Goal: Information Seeking & Learning: Learn about a topic

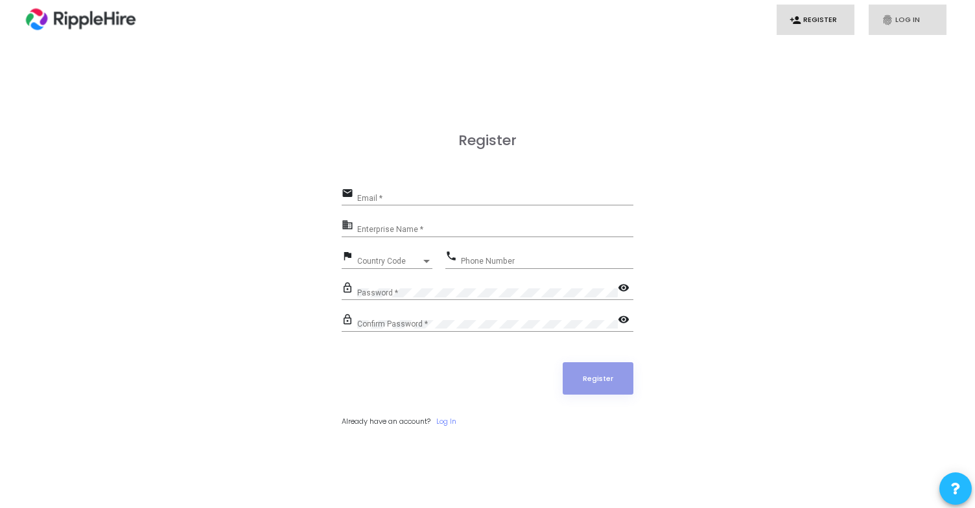
click at [886, 18] on icon "fingerprint" at bounding box center [887, 20] width 12 height 12
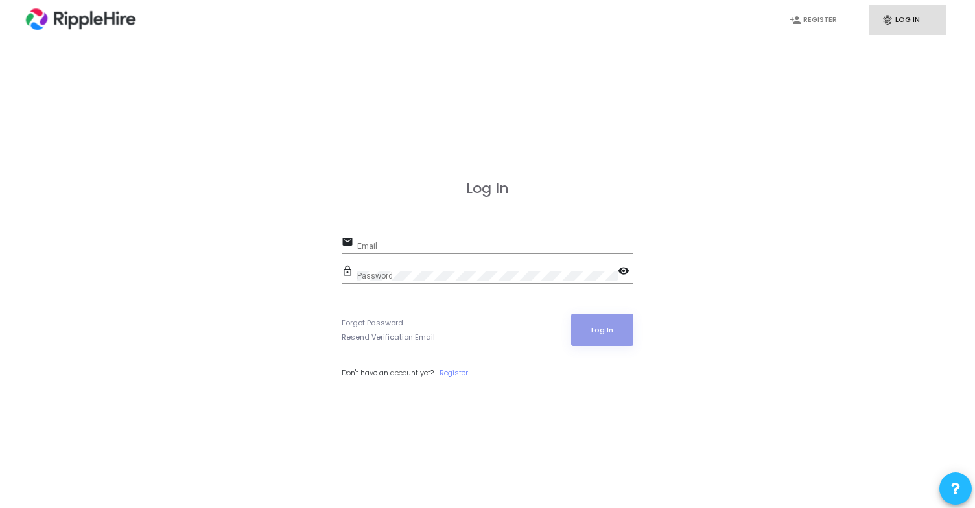
click at [485, 240] on div "Email" at bounding box center [495, 243] width 276 height 20
click at [485, 246] on input "Email" at bounding box center [495, 246] width 276 height 9
type input "admin.ripplehire@codejudge.io"
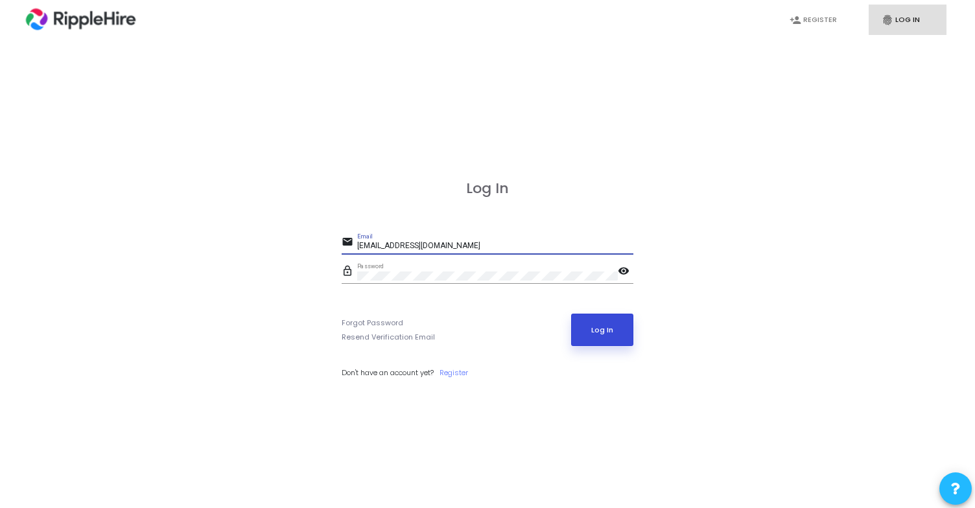
click at [606, 321] on button "Log In" at bounding box center [602, 330] width 63 height 32
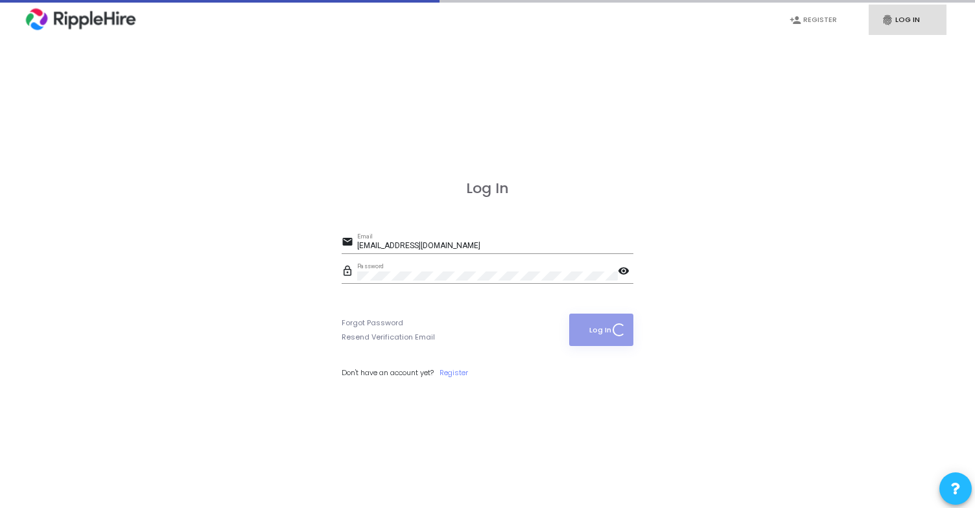
click at [625, 273] on mat-icon "visibility" at bounding box center [626, 272] width 16 height 16
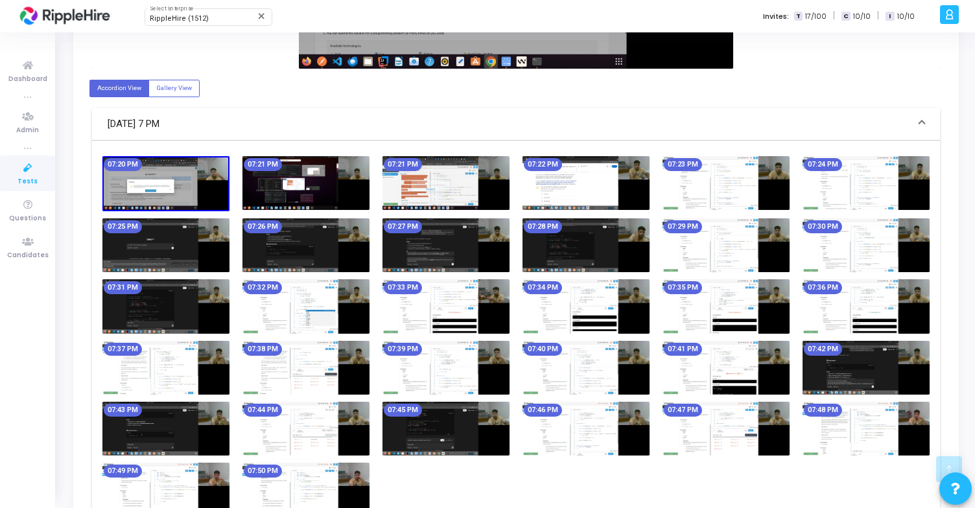
click at [454, 237] on img at bounding box center [445, 245] width 127 height 54
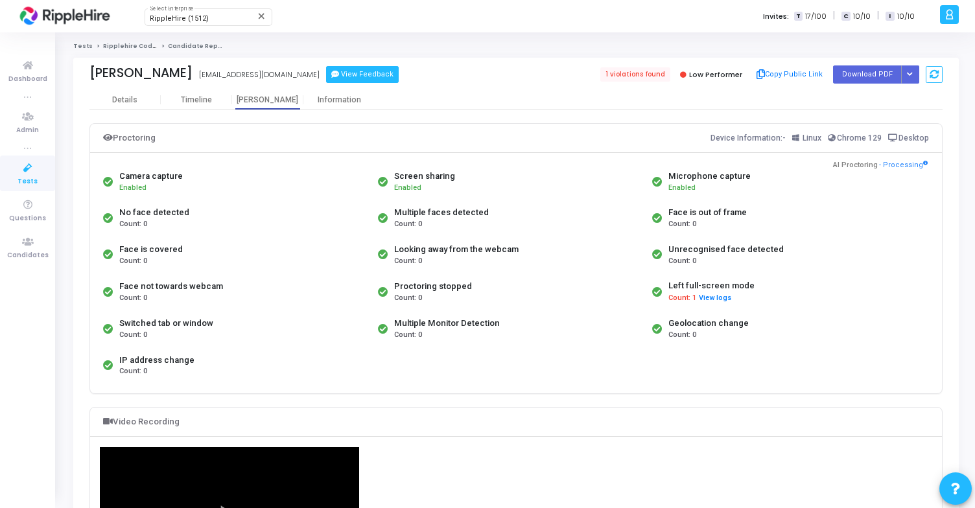
click at [326, 73] on button "View Feedback" at bounding box center [362, 74] width 73 height 17
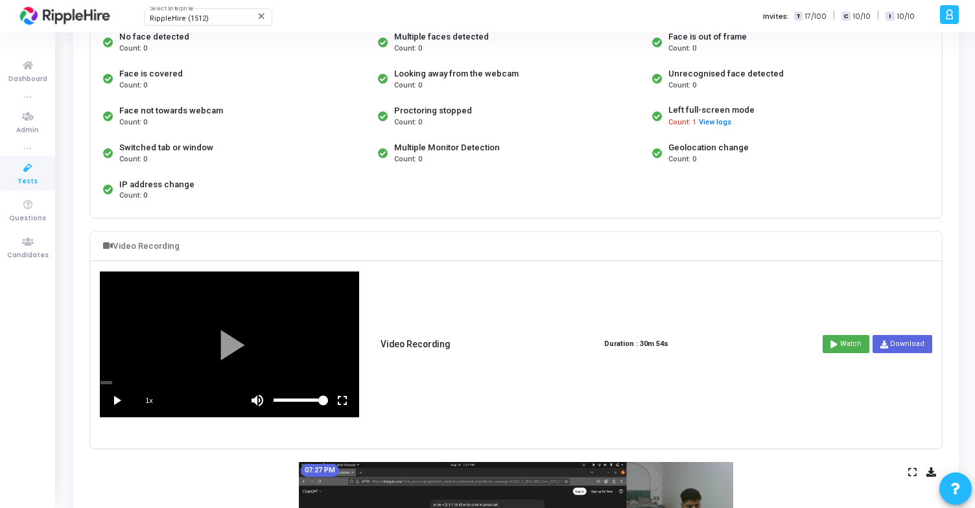
scroll to position [178, 0]
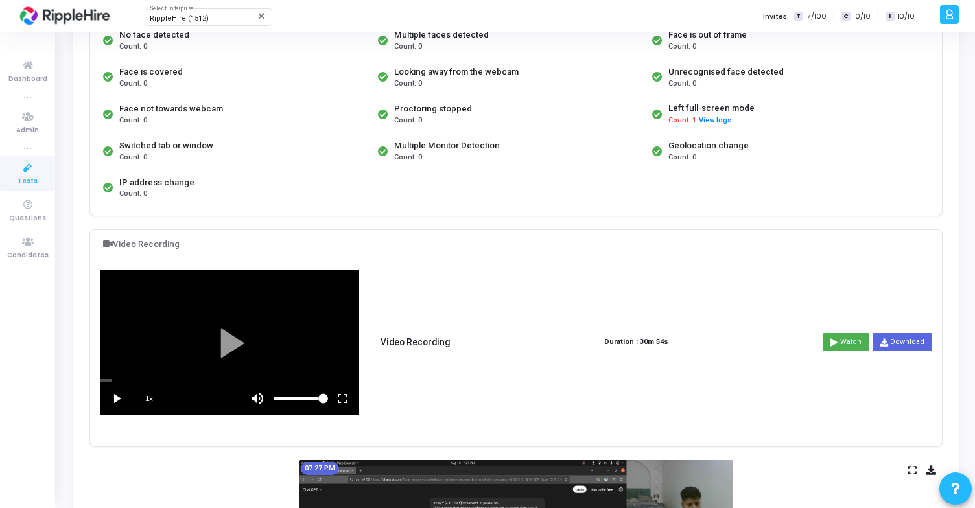
click at [187, 133] on div "Switched tab or window Count: 0" at bounding box center [237, 151] width 275 height 36
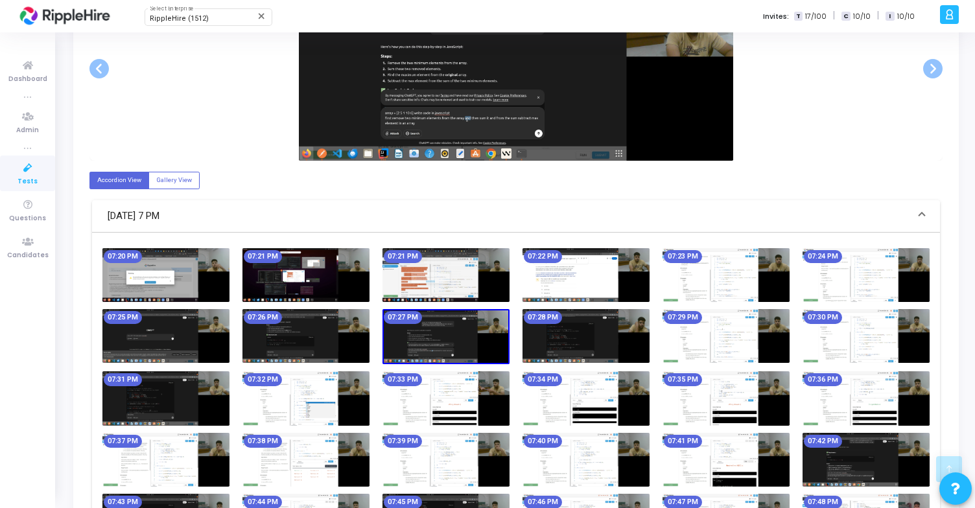
scroll to position [671, 0]
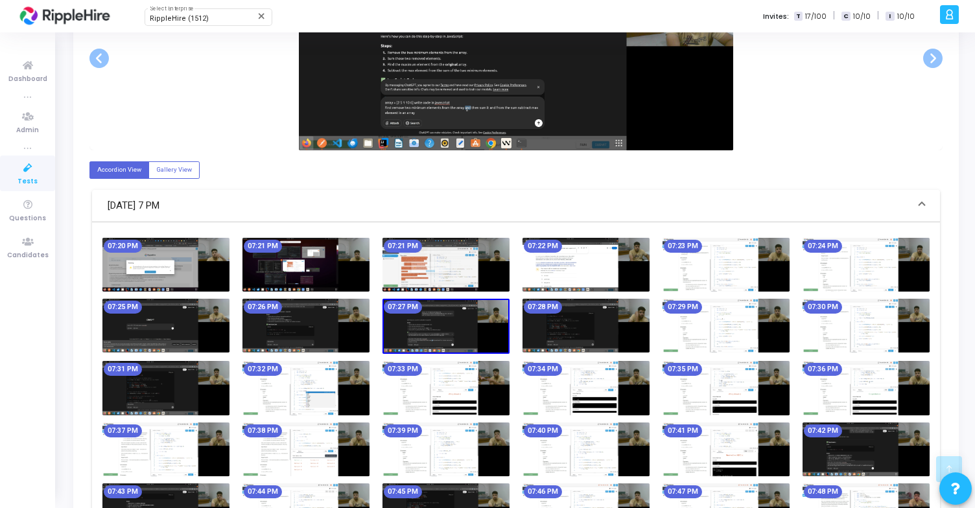
click at [189, 262] on img at bounding box center [165, 265] width 127 height 54
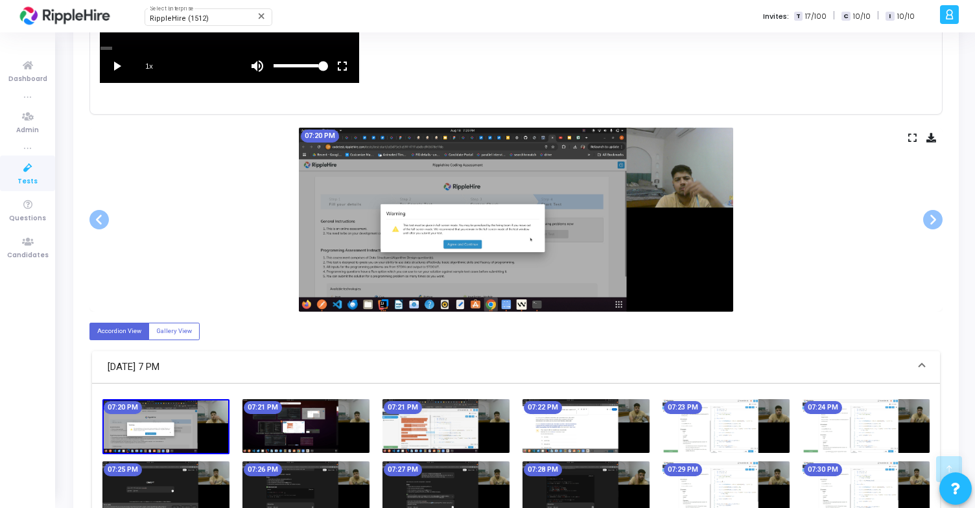
scroll to position [494, 0]
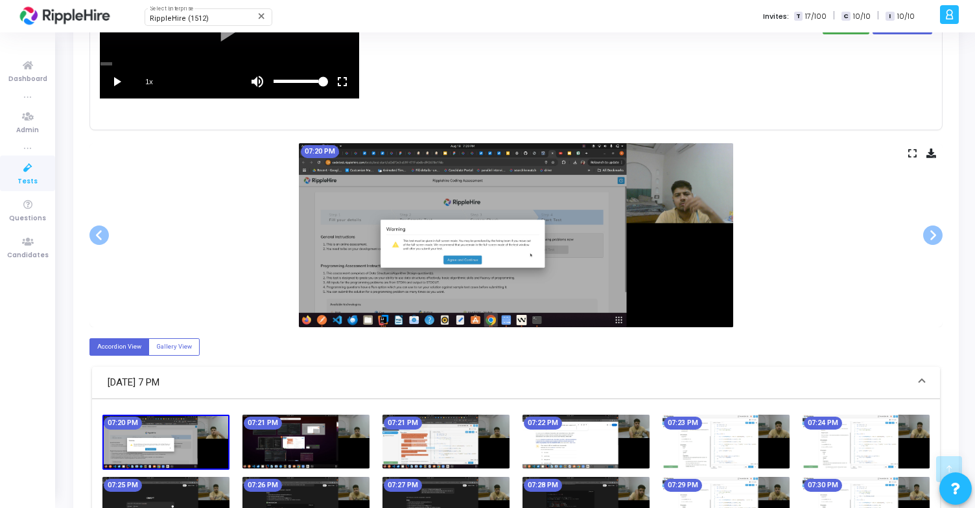
click at [912, 154] on icon at bounding box center [912, 153] width 8 height 7
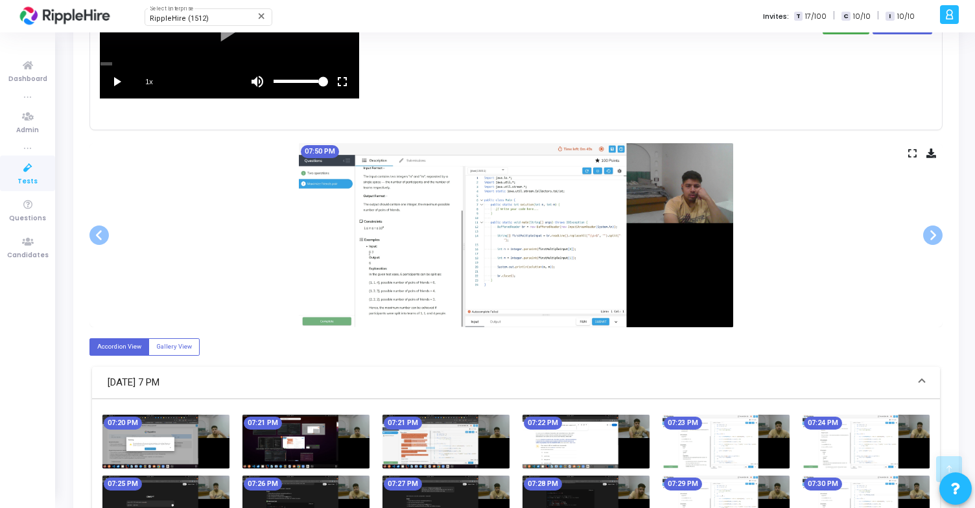
scroll to position [0, 0]
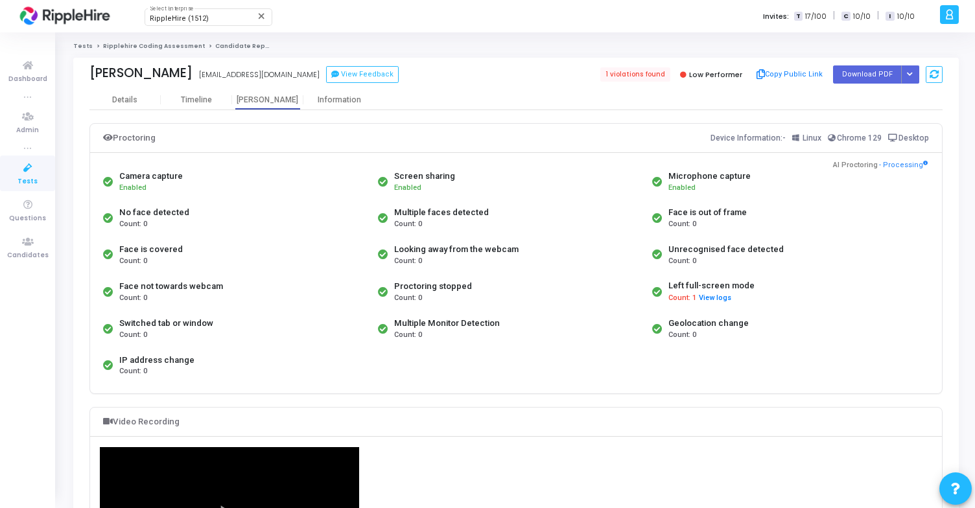
click at [144, 44] on link "Ripplehire Coding Assessment" at bounding box center [154, 46] width 102 height 8
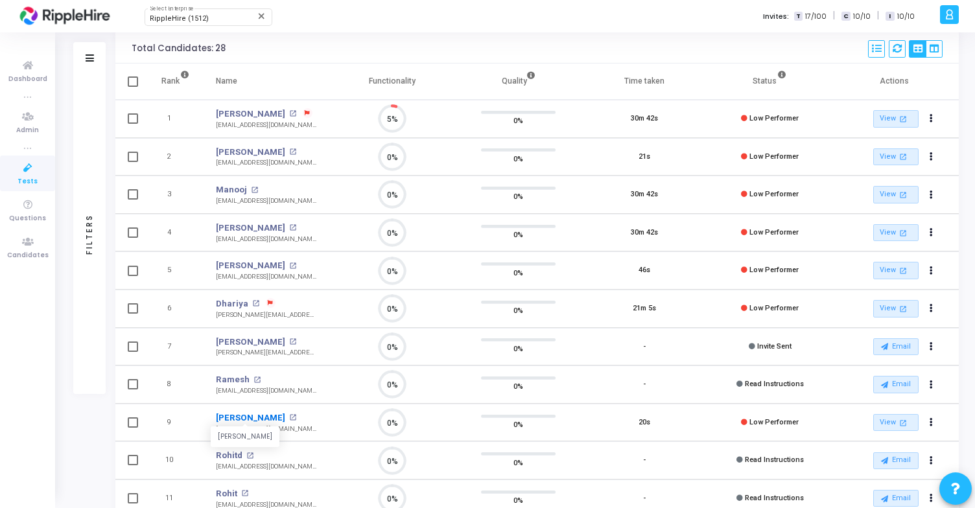
click at [226, 417] on link "John" at bounding box center [250, 417] width 69 height 13
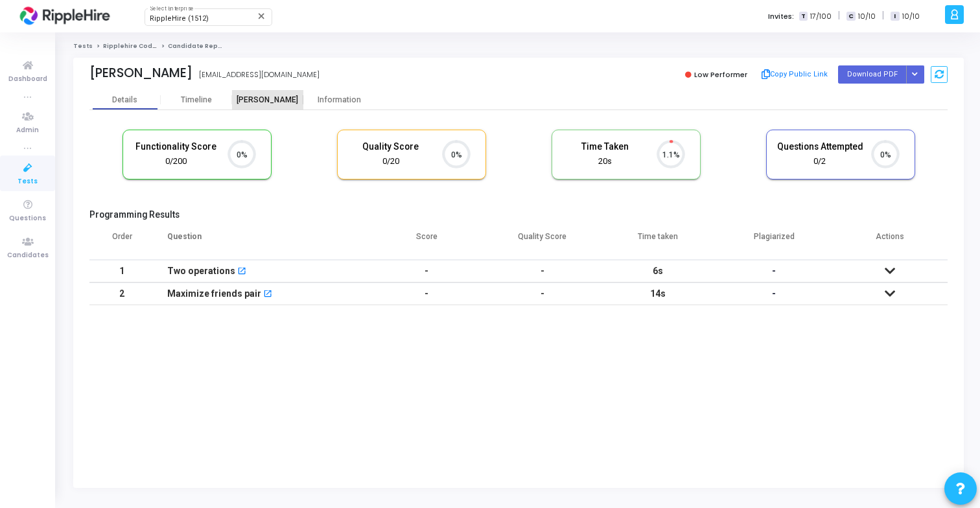
click at [249, 101] on div "[PERSON_NAME]" at bounding box center [267, 100] width 71 height 10
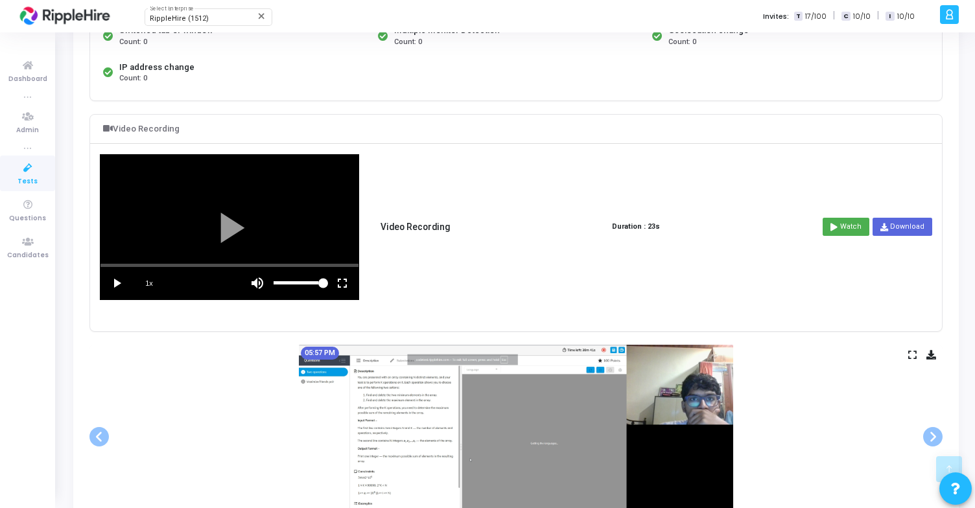
click at [115, 283] on vg-play-pause at bounding box center [116, 283] width 32 height 32
click at [345, 283] on vg-fullscreen at bounding box center [342, 283] width 32 height 32
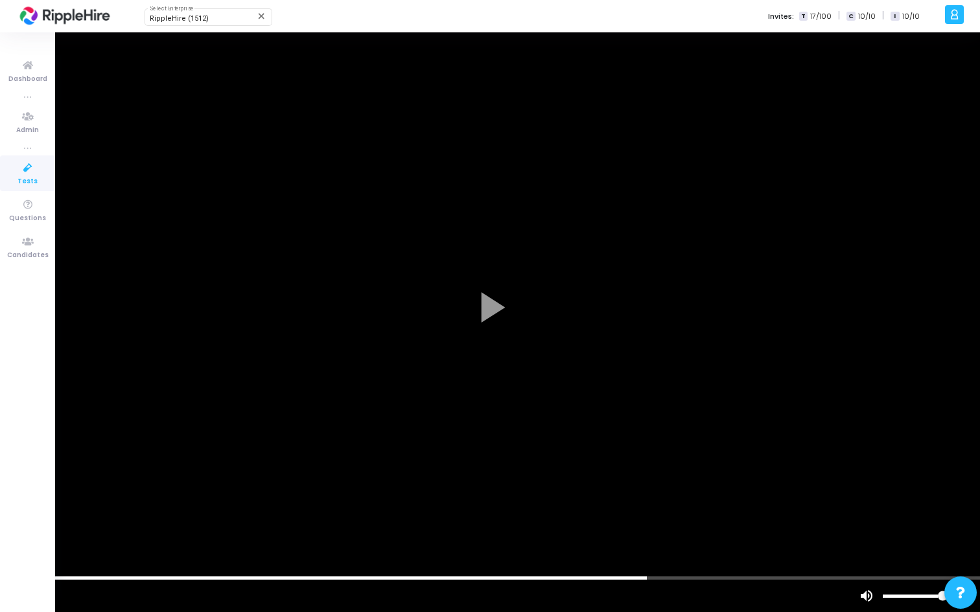
drag, startPoint x: 376, startPoint y: 579, endPoint x: 654, endPoint y: 580, distance: 278.6
click at [654, 507] on vg-player "1x" at bounding box center [490, 306] width 980 height 612
drag, startPoint x: 684, startPoint y: 579, endPoint x: 792, endPoint y: 582, distance: 108.3
click at [792, 507] on vg-player "1x" at bounding box center [490, 306] width 980 height 612
drag, startPoint x: 800, startPoint y: 579, endPoint x: 842, endPoint y: 577, distance: 42.2
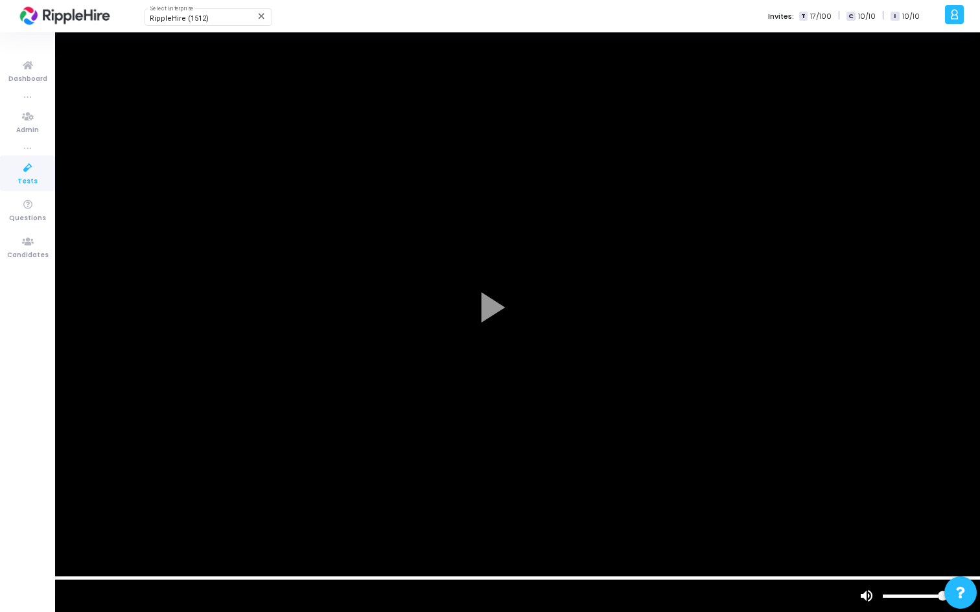
click at [842, 507] on vg-player "1x" at bounding box center [490, 306] width 980 height 612
click at [962, 507] on vg-fullscreen at bounding box center [963, 596] width 32 height 32
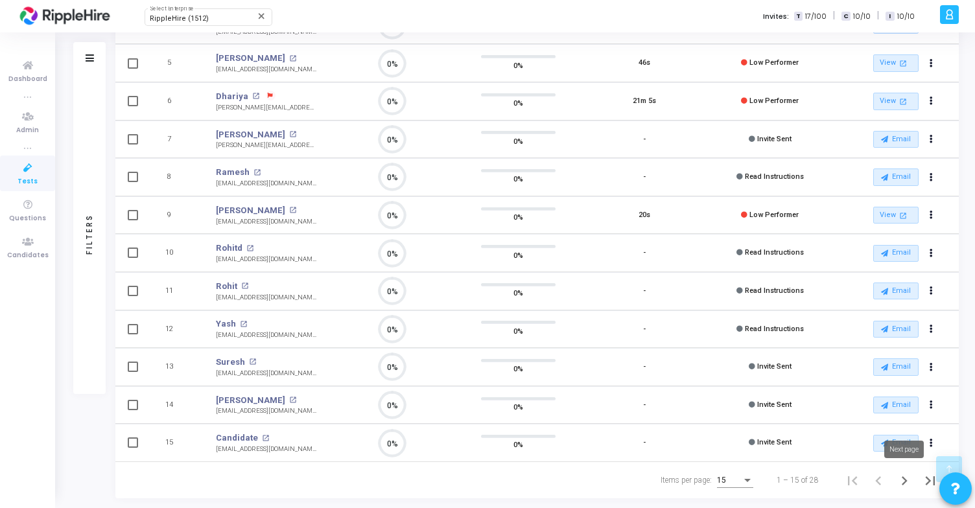
click at [895, 479] on icon "Next page" at bounding box center [904, 481] width 18 height 18
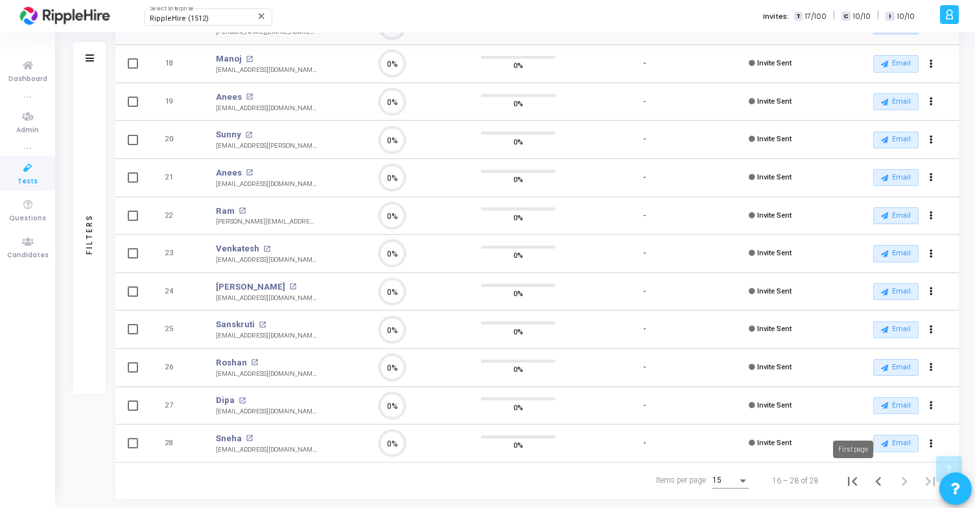
click at [853, 485] on icon "First page" at bounding box center [852, 481] width 18 height 18
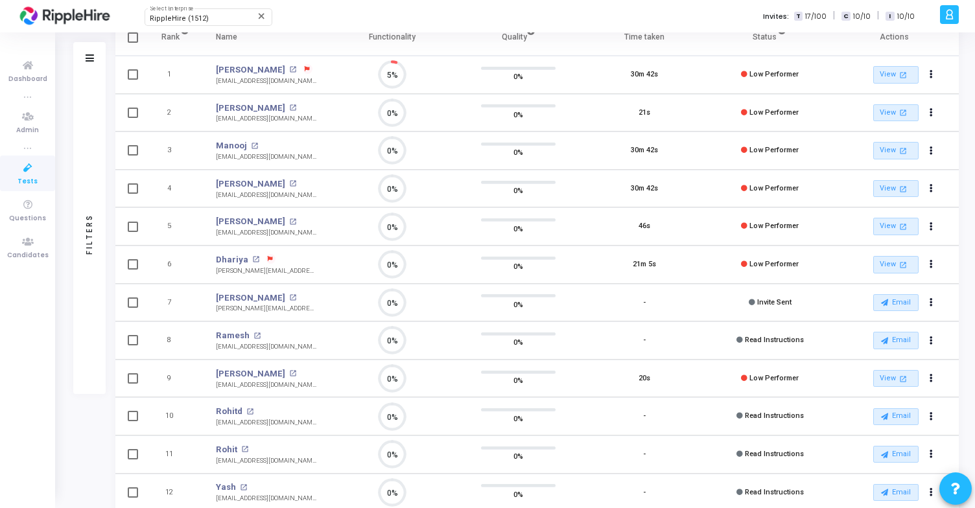
click at [268, 257] on icon at bounding box center [270, 259] width 5 height 5
click at [287, 277] on div at bounding box center [487, 254] width 975 height 508
click at [231, 261] on link "Dhariya" at bounding box center [232, 259] width 32 height 13
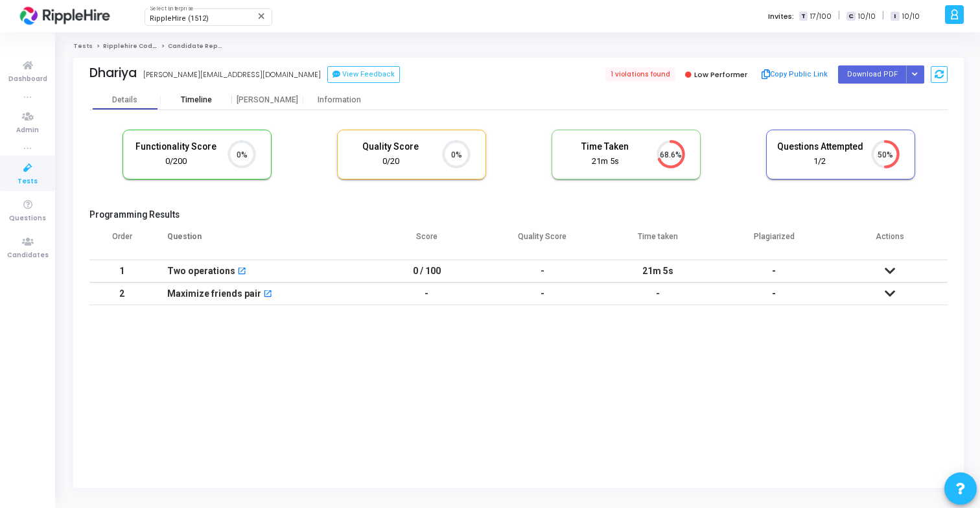
click at [198, 96] on div "Timeline" at bounding box center [196, 100] width 31 height 10
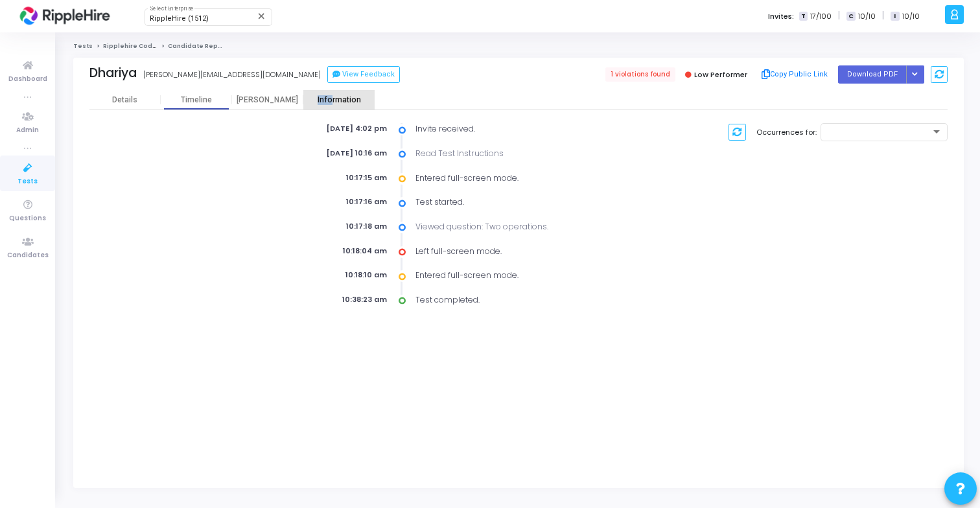
drag, startPoint x: 332, startPoint y: 95, endPoint x: 312, endPoint y: 95, distance: 20.1
click at [319, 95] on div "Information" at bounding box center [338, 100] width 71 height 10
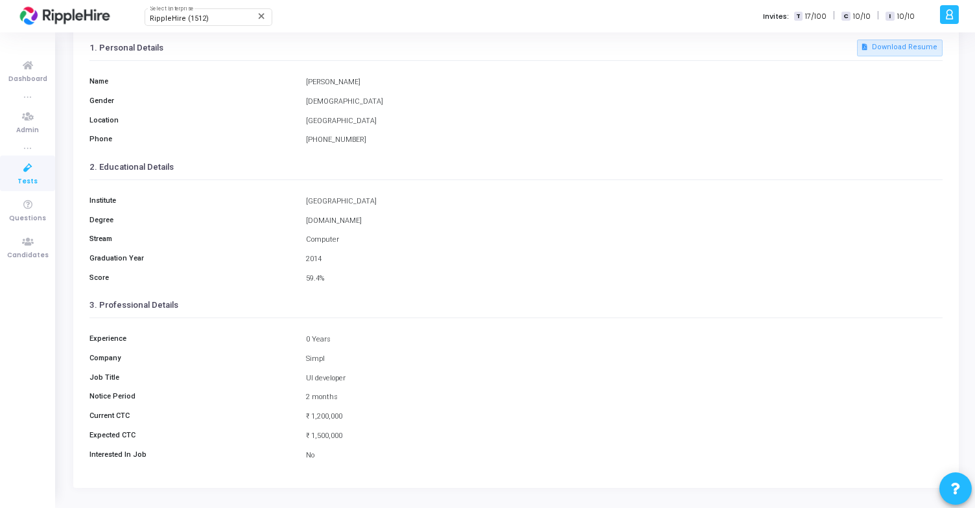
click at [558, 142] on div "+91 9819445411" at bounding box center [623, 141] width 649 height 12
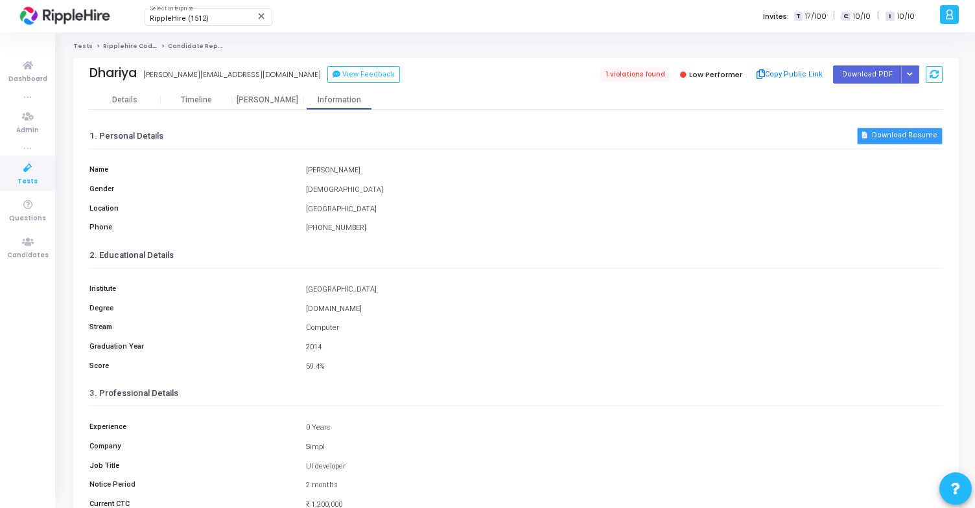
click at [882, 139] on button "Download Resume" at bounding box center [900, 136] width 86 height 17
drag, startPoint x: 320, startPoint y: 227, endPoint x: 365, endPoint y: 227, distance: 44.7
click at [365, 227] on div "+91 9819445411" at bounding box center [623, 229] width 649 height 12
click at [327, 73] on button "View Feedback" at bounding box center [363, 74] width 73 height 17
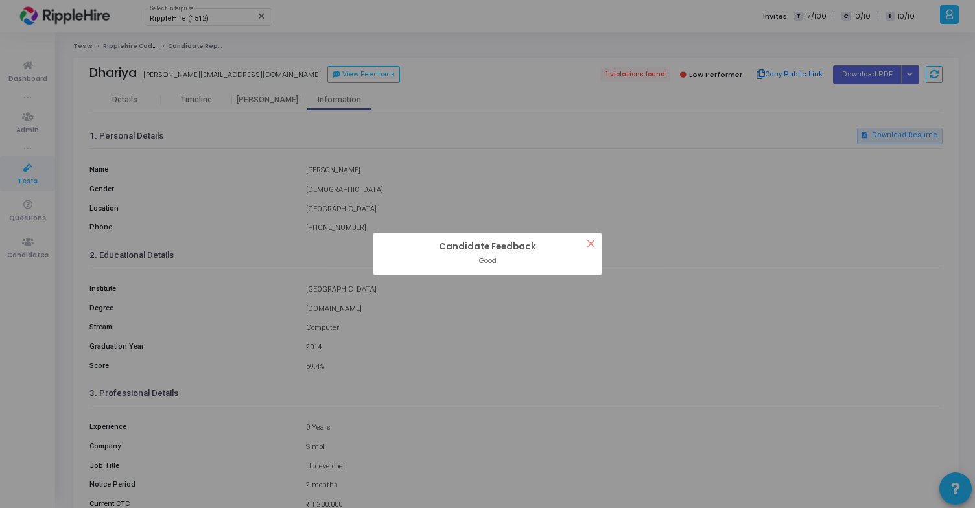
click at [589, 242] on button "×" at bounding box center [590, 243] width 21 height 21
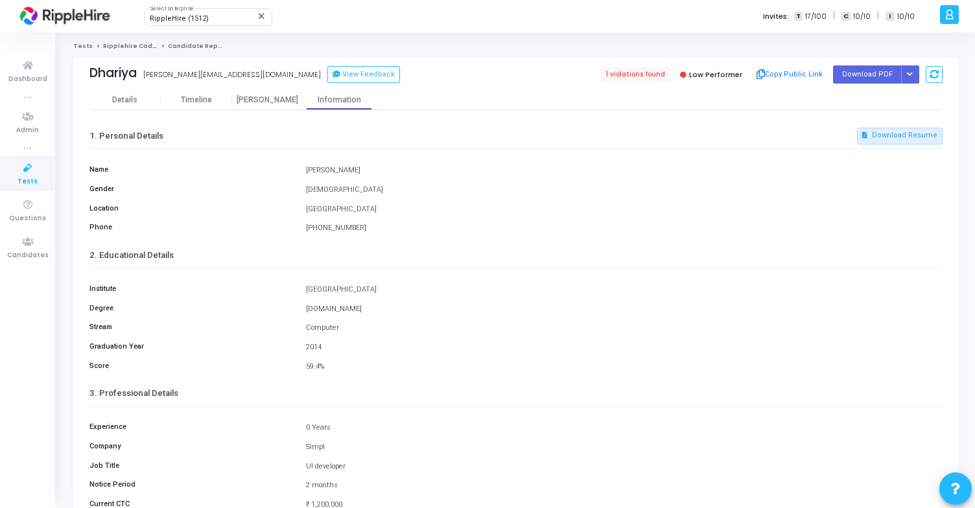
click at [393, 217] on div "Name Dhairya Chheda Gender Male Location Mumbai Phone +91 9819445411" at bounding box center [515, 195] width 853 height 93
click at [796, 78] on button "Copy Public Link" at bounding box center [789, 74] width 75 height 19
click at [378, 351] on div "2014" at bounding box center [623, 348] width 649 height 12
click at [327, 75] on button "View Feedback" at bounding box center [363, 74] width 73 height 17
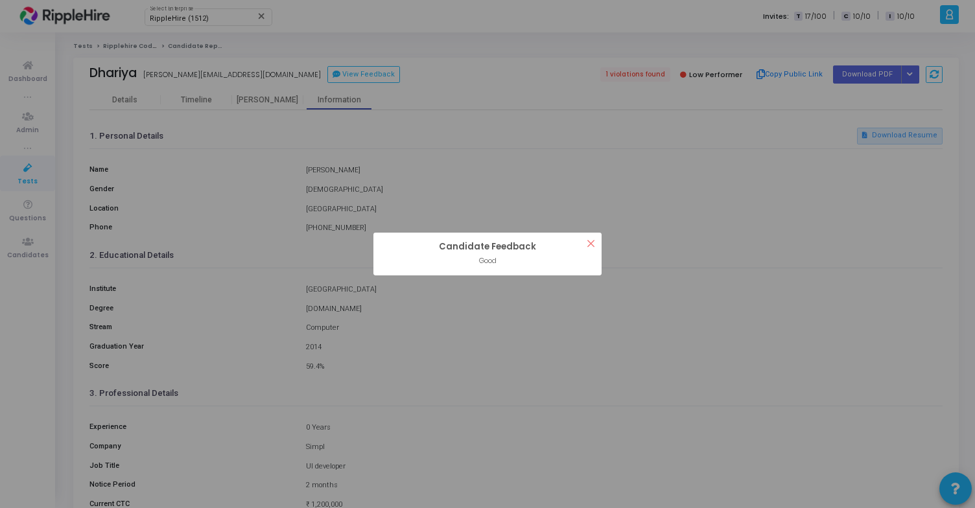
click at [592, 243] on button "×" at bounding box center [590, 243] width 21 height 21
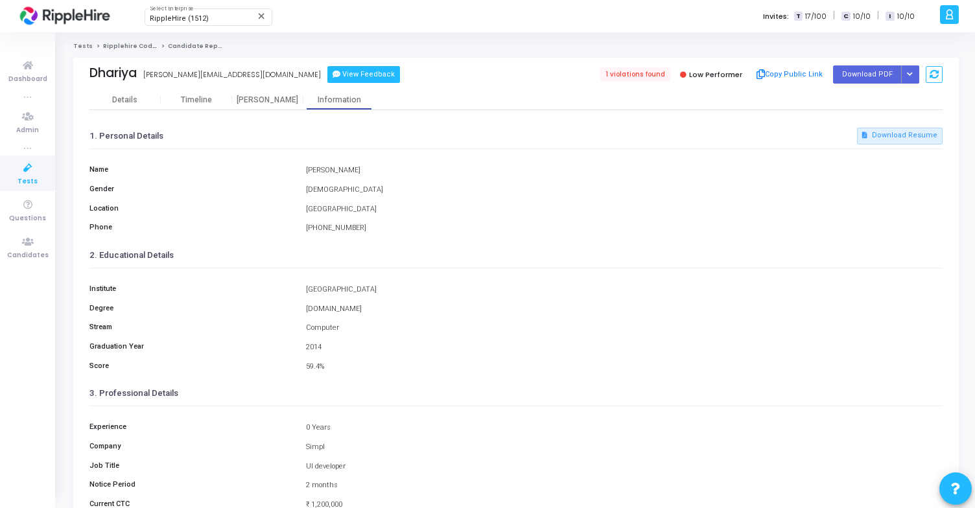
click at [327, 73] on button "View Feedback" at bounding box center [363, 74] width 73 height 17
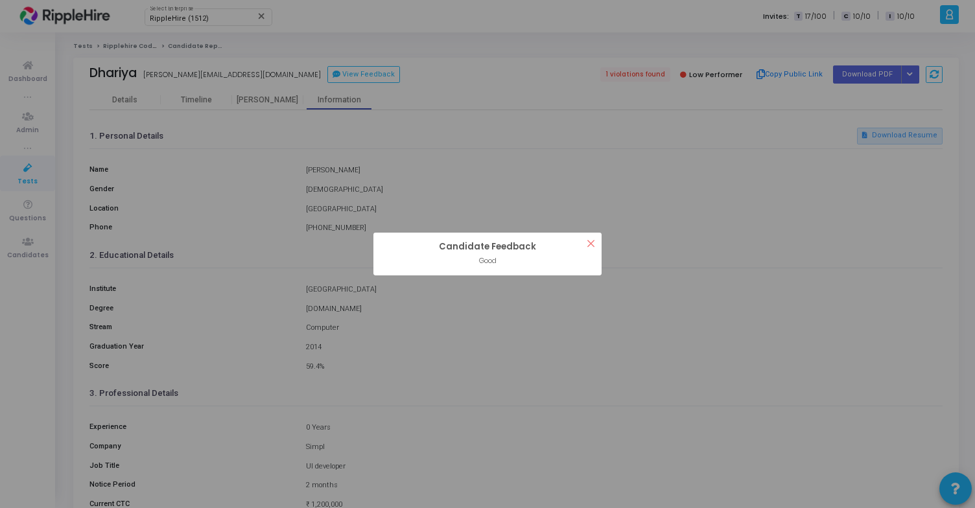
click at [591, 246] on button "×" at bounding box center [590, 243] width 21 height 21
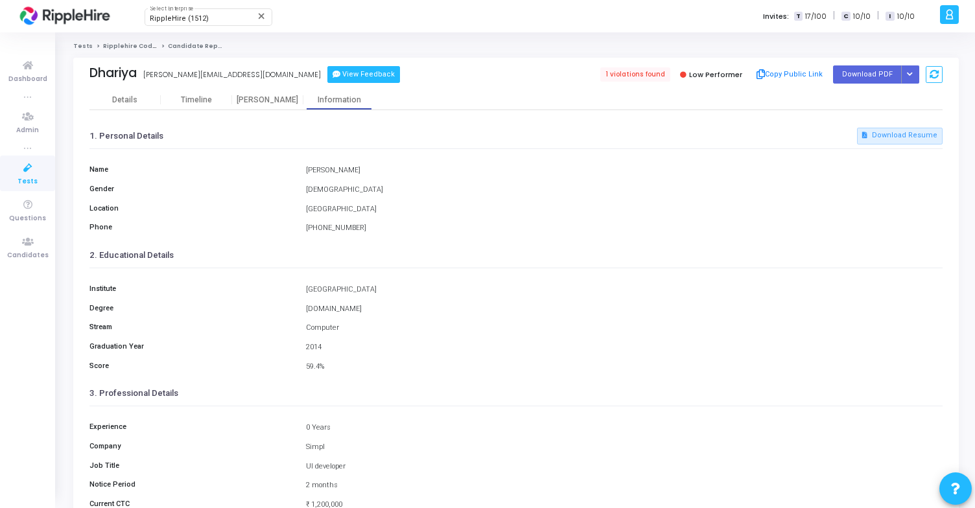
click at [327, 77] on button "View Feedback" at bounding box center [363, 74] width 73 height 17
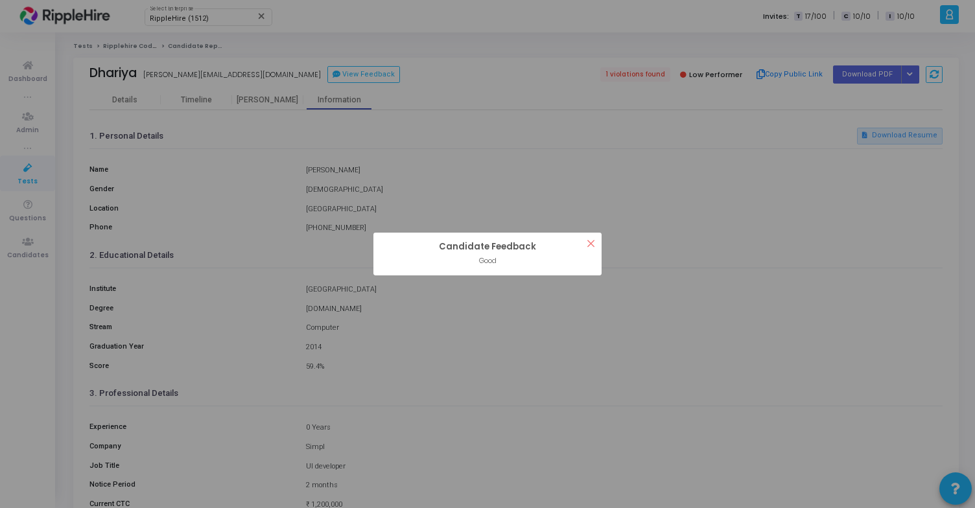
click at [589, 244] on button "×" at bounding box center [590, 243] width 21 height 21
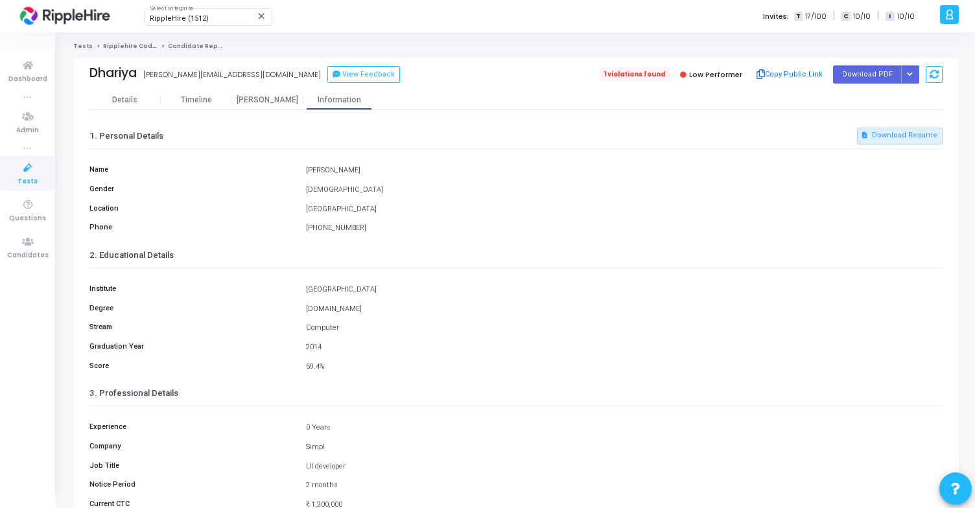
click at [635, 76] on span "1 violations found" at bounding box center [634, 74] width 71 height 14
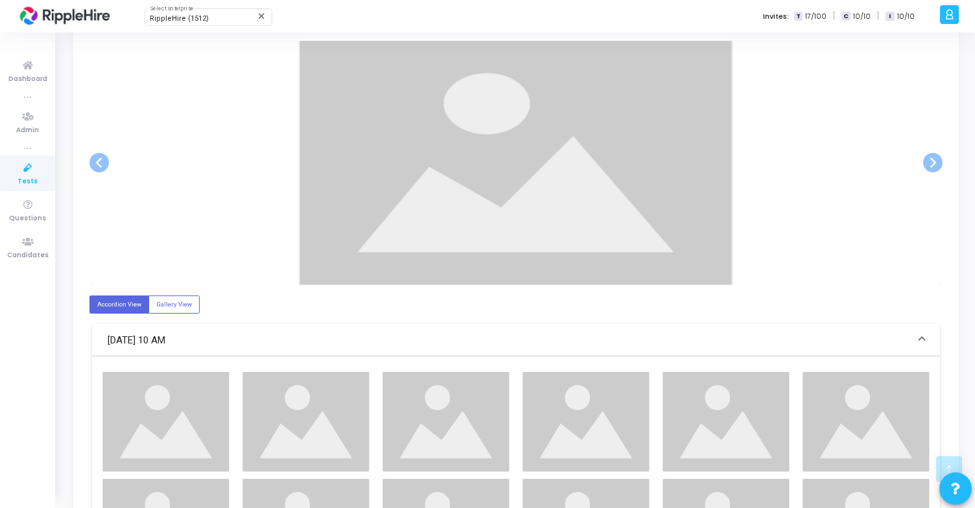
scroll to position [367, 0]
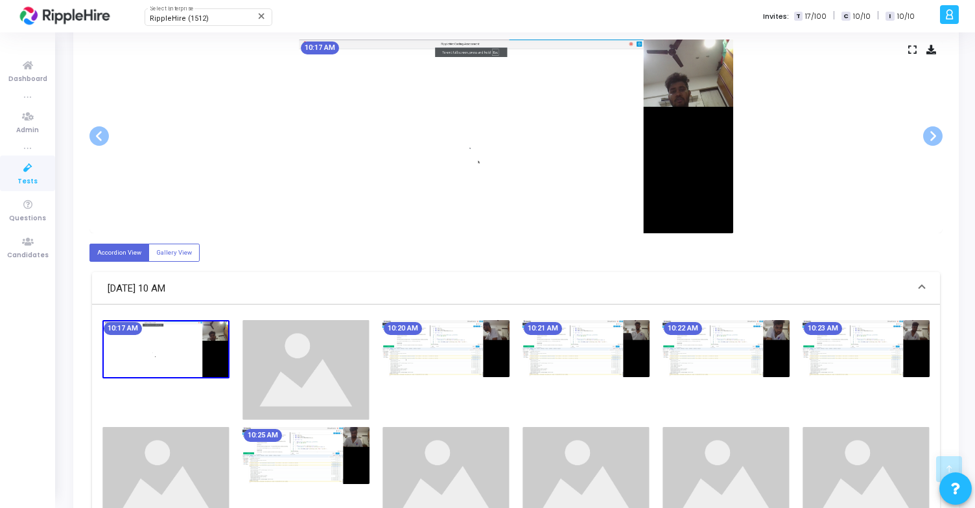
click at [188, 340] on img at bounding box center [165, 349] width 127 height 58
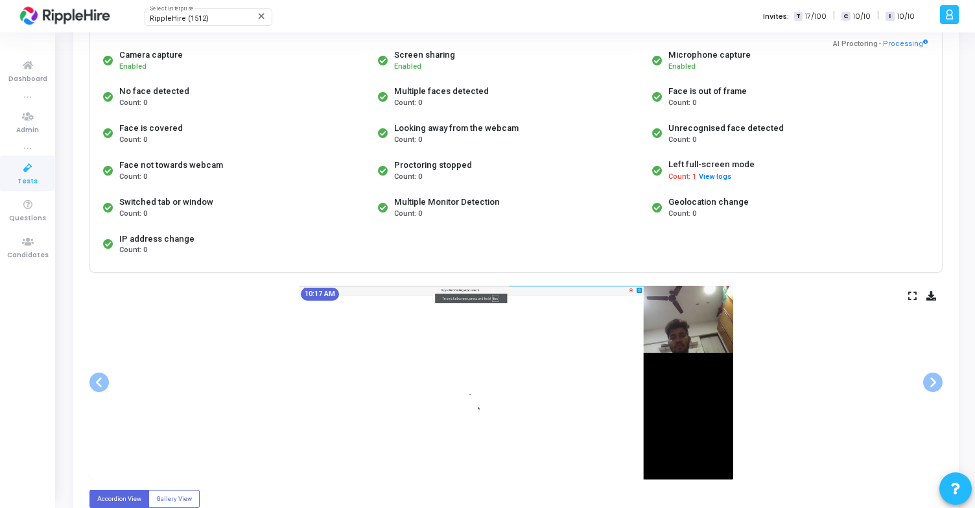
scroll to position [0, 0]
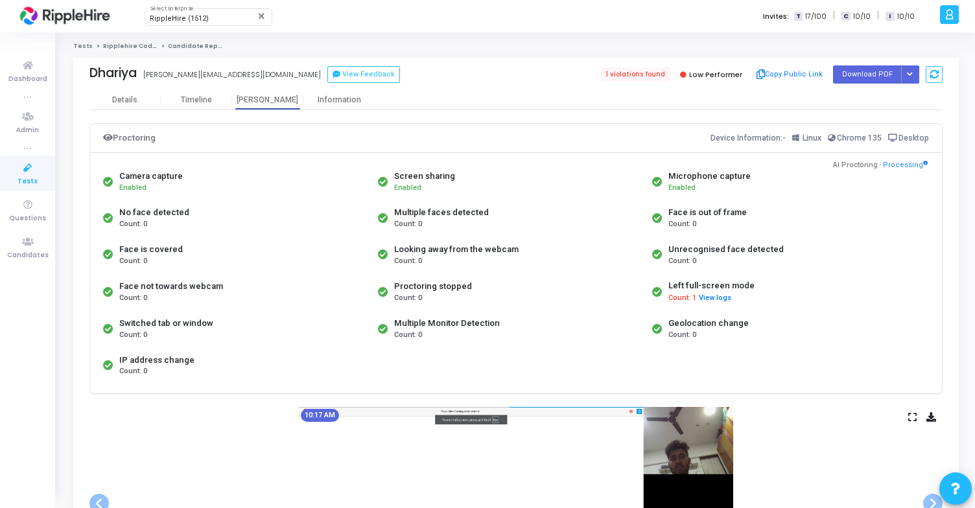
click at [914, 413] on icon at bounding box center [912, 416] width 8 height 7
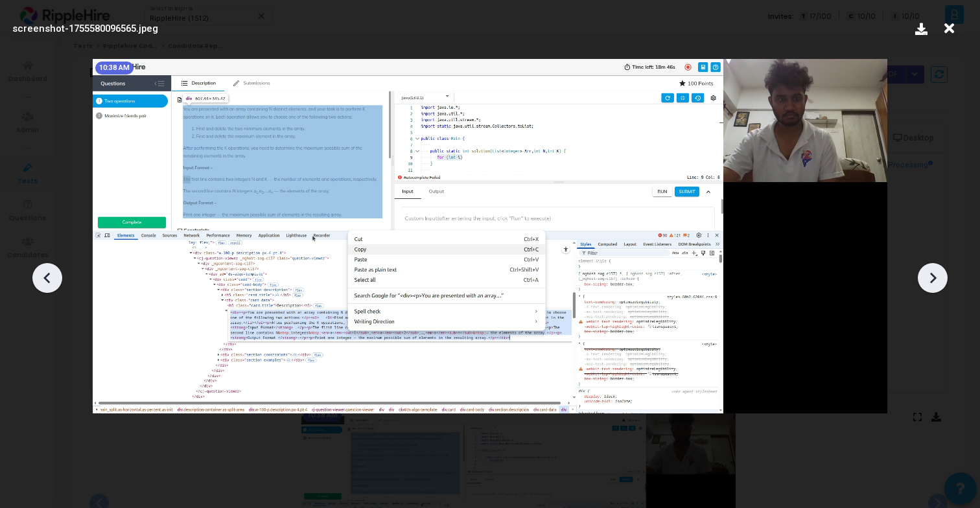
click at [638, 461] on div at bounding box center [490, 273] width 980 height 469
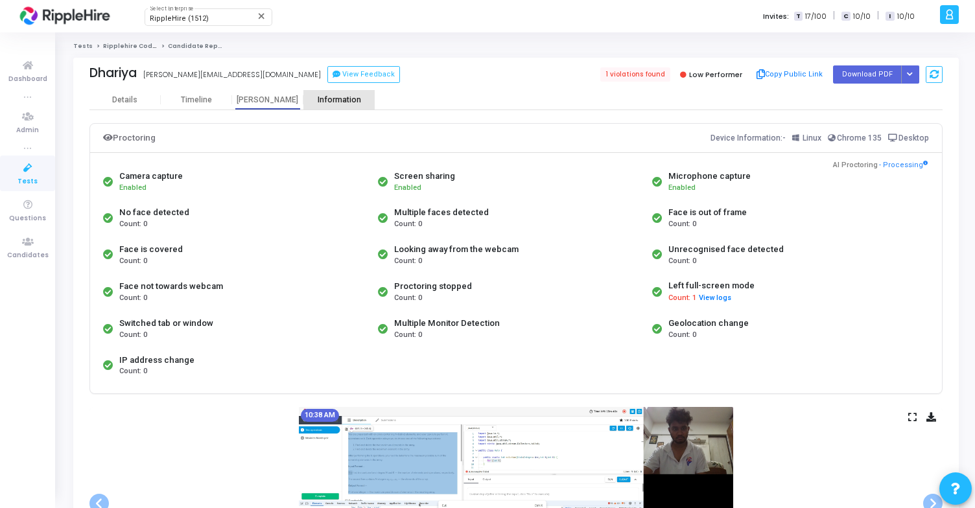
click at [338, 106] on div "Information" at bounding box center [338, 99] width 71 height 19
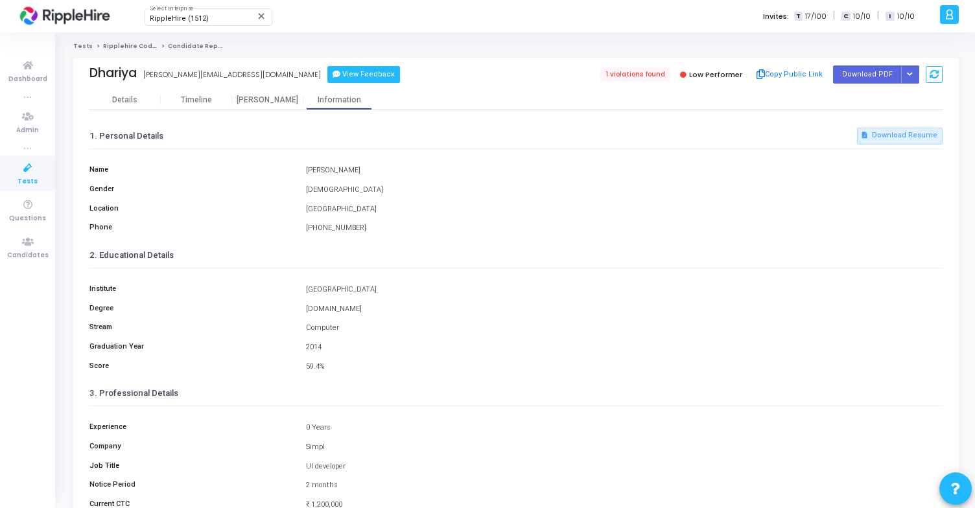
click at [327, 79] on button "View Feedback" at bounding box center [363, 74] width 73 height 17
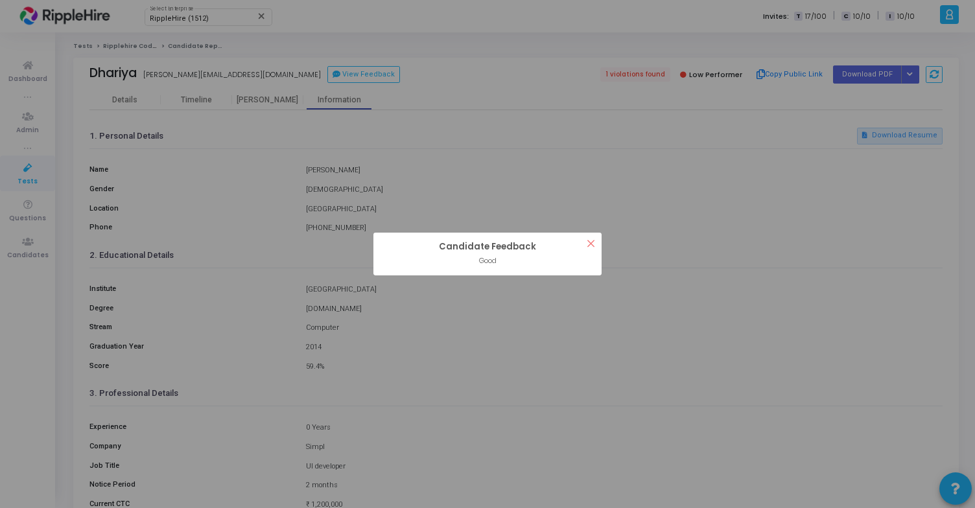
click at [593, 244] on button "×" at bounding box center [590, 243] width 21 height 21
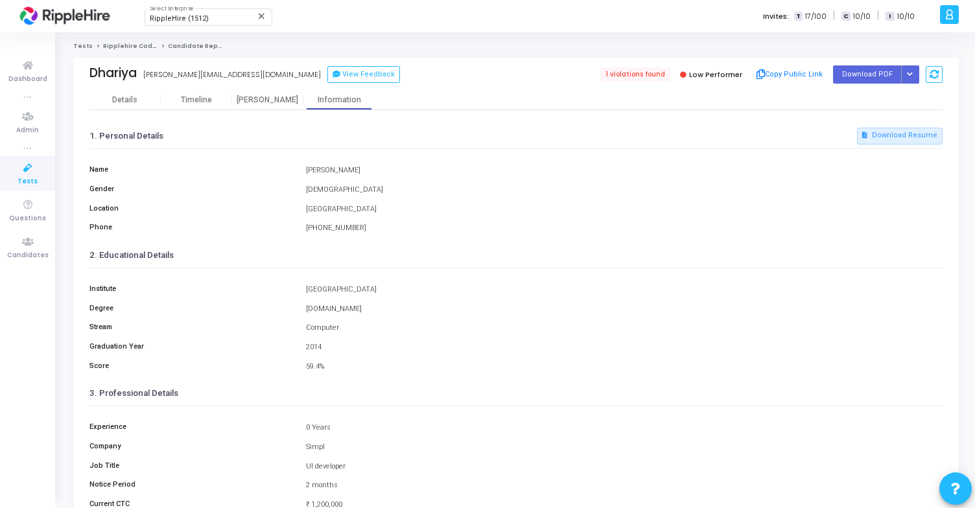
drag, startPoint x: 305, startPoint y: 170, endPoint x: 426, endPoint y: 170, distance: 121.2
click at [426, 170] on div "Dhairya Chheda" at bounding box center [623, 171] width 649 height 12
copy div "Dhairya Chheda"
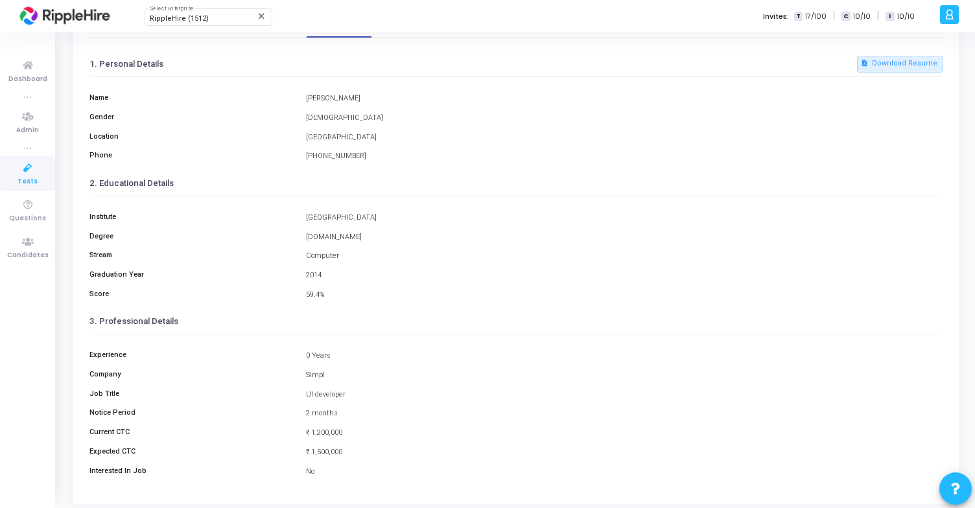
scroll to position [88, 0]
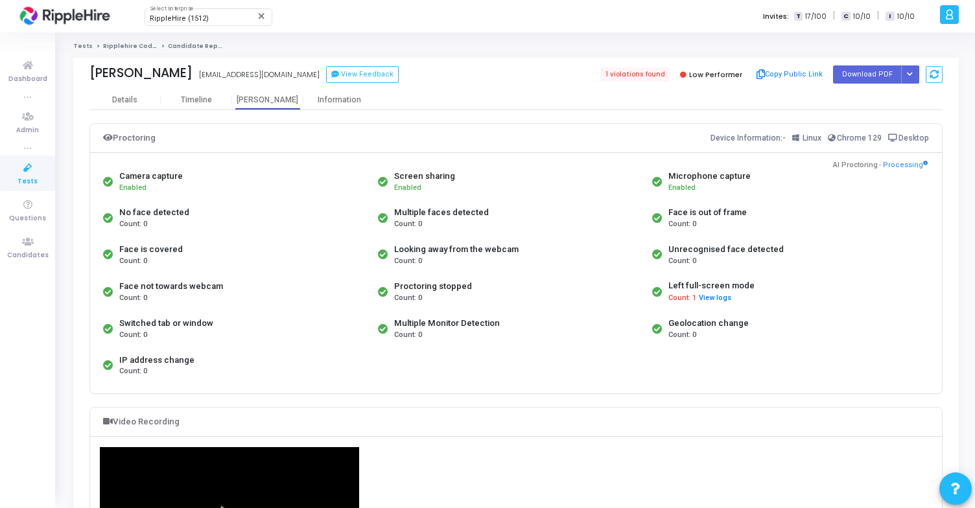
click at [554, 243] on div "Looking away from the webcam Count: 0" at bounding box center [512, 255] width 275 height 36
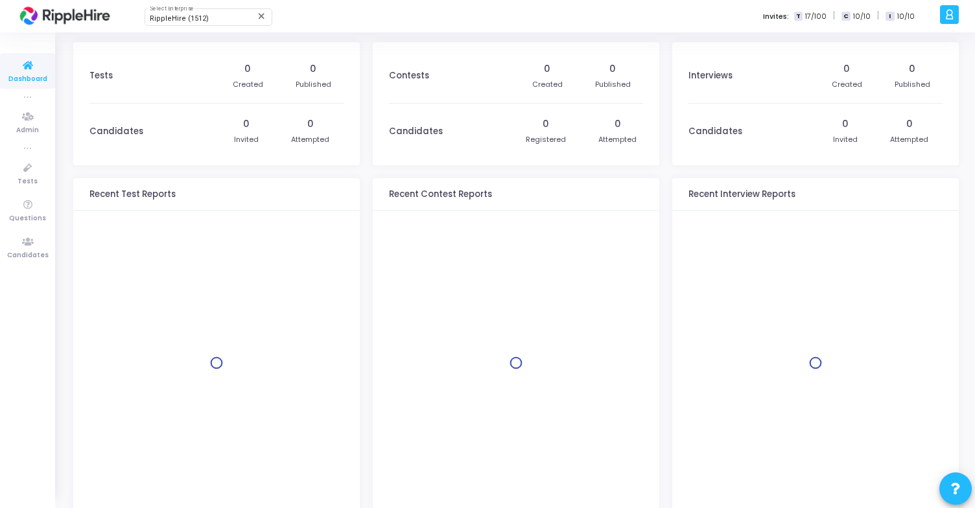
click at [952, 22] on icon at bounding box center [949, 14] width 10 height 15
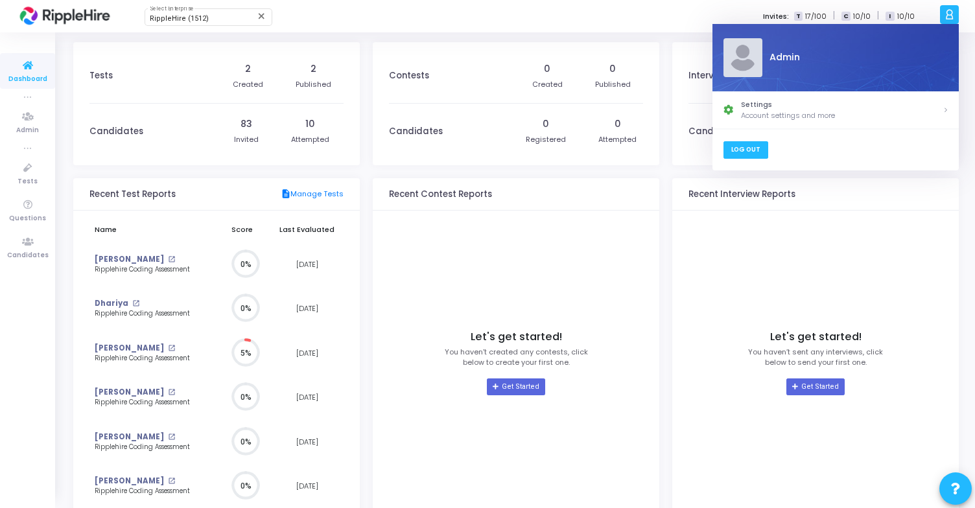
click at [754, 142] on link "Log Out" at bounding box center [744, 149] width 45 height 17
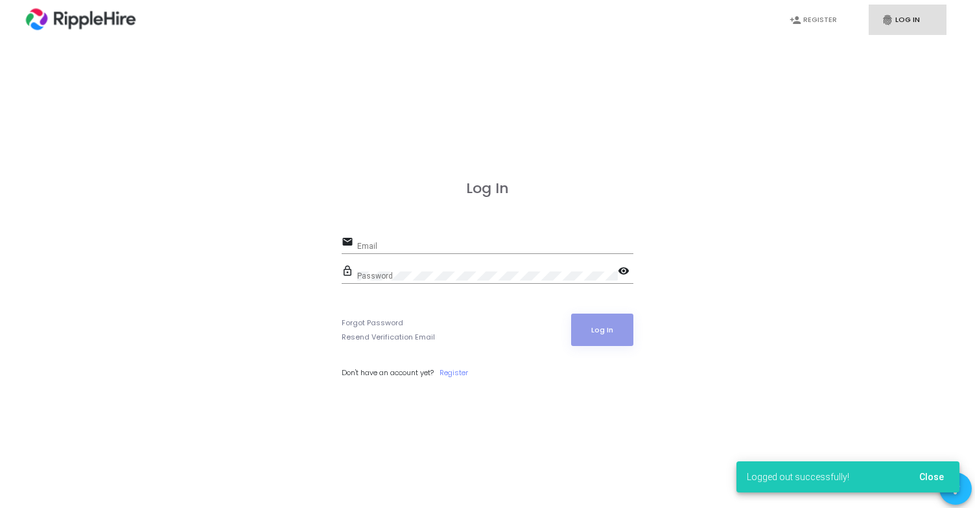
scroll to position [-111, 0]
click at [462, 245] on input "Email" at bounding box center [495, 246] width 276 height 9
type input "admin.ripplehire@codejudge.io"
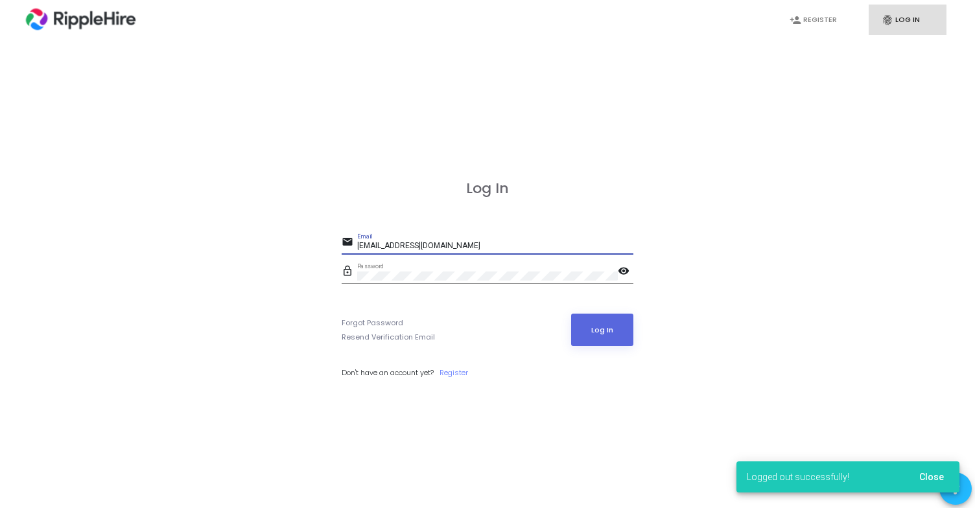
click at [623, 270] on mat-icon "visibility" at bounding box center [626, 272] width 16 height 16
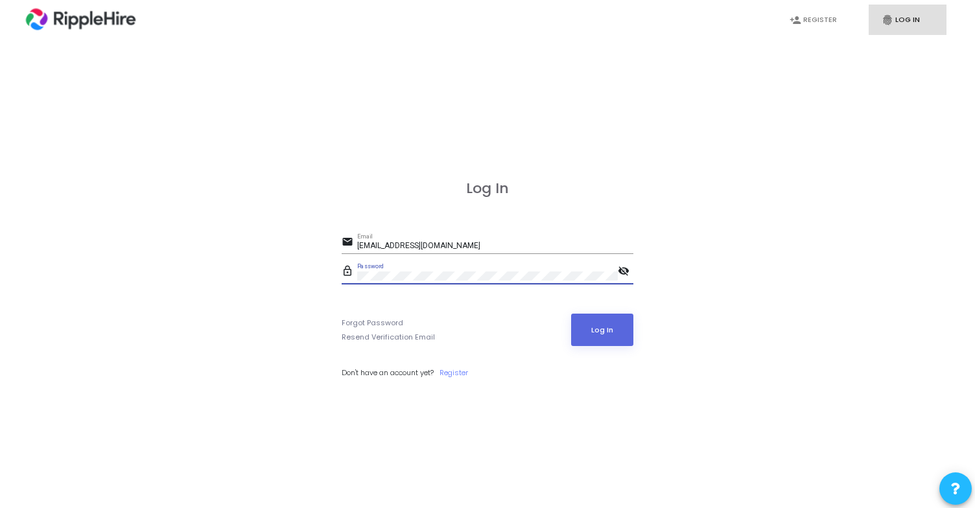
click at [480, 243] on input "admin.ripplehire@codejudge.io" at bounding box center [495, 246] width 276 height 9
click at [585, 332] on button "Log In" at bounding box center [602, 330] width 63 height 32
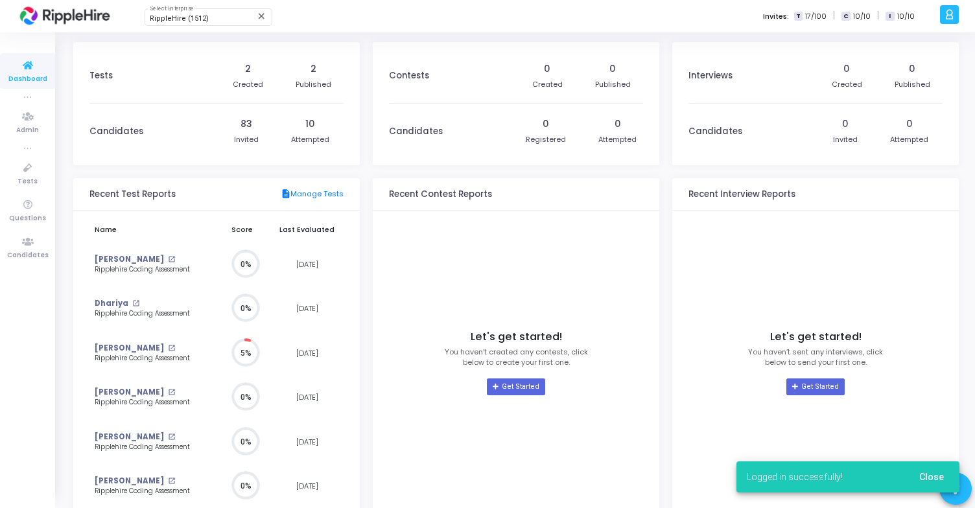
scroll to position [29, 14]
